Goal: Transaction & Acquisition: Purchase product/service

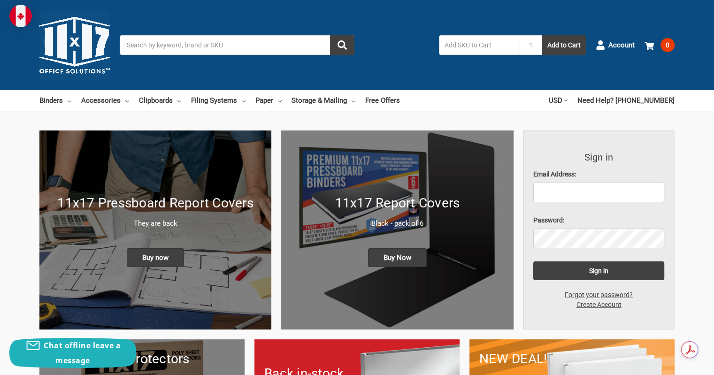
click at [236, 176] on img at bounding box center [155, 230] width 232 height 199
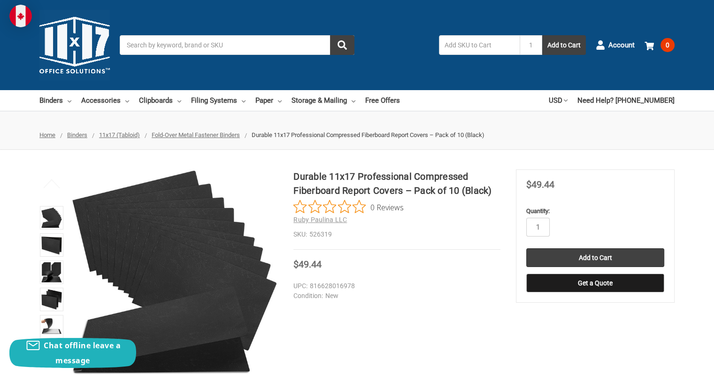
click at [267, 47] on input "Search" at bounding box center [237, 45] width 235 height 20
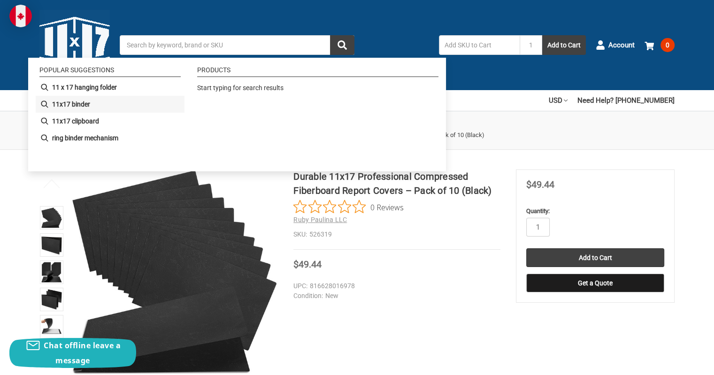
click at [92, 106] on li "11x17 binder" at bounding box center [110, 104] width 149 height 17
type input "11x17 binder"
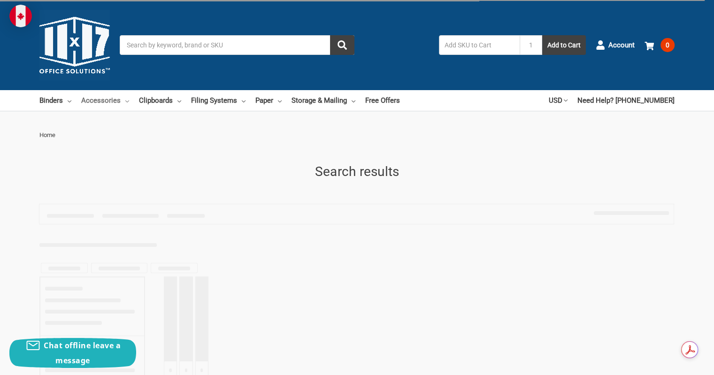
type input "11x17 binder"
